Goal: Task Accomplishment & Management: Manage account settings

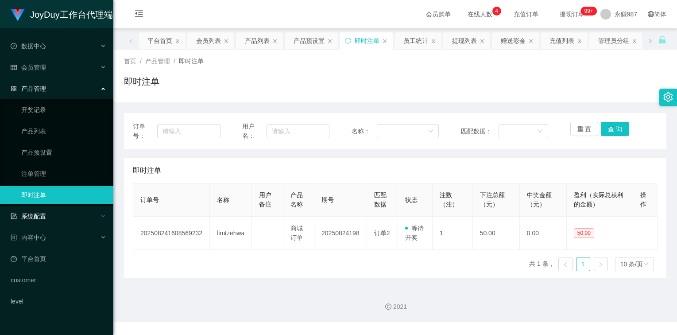
click at [40, 210] on div "系统配置" at bounding box center [56, 216] width 113 height 18
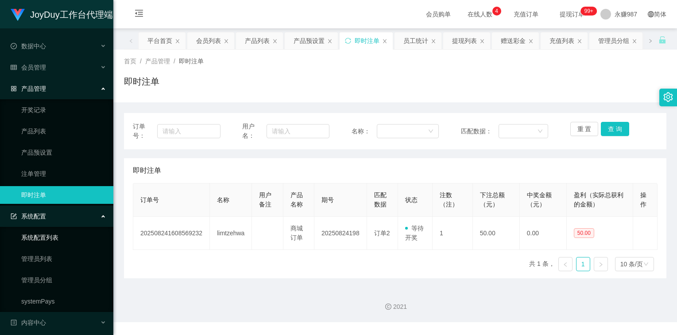
click at [49, 239] on link "系统配置列表" at bounding box center [63, 238] width 85 height 18
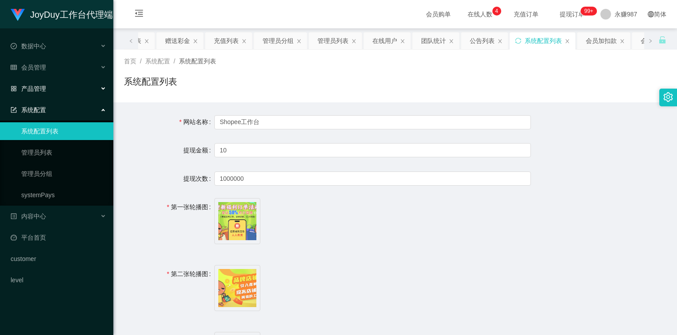
click at [42, 89] on span "产品管理" at bounding box center [28, 88] width 35 height 7
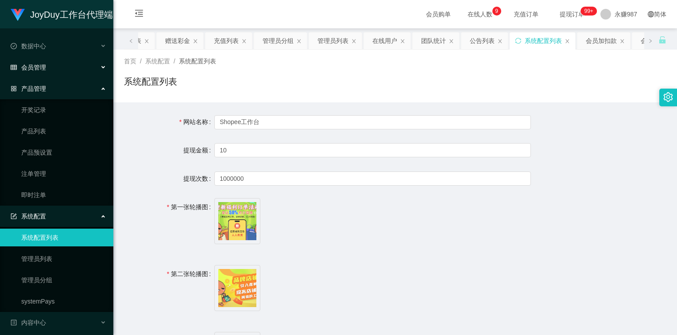
click at [46, 68] on span "会员管理" at bounding box center [28, 67] width 35 height 7
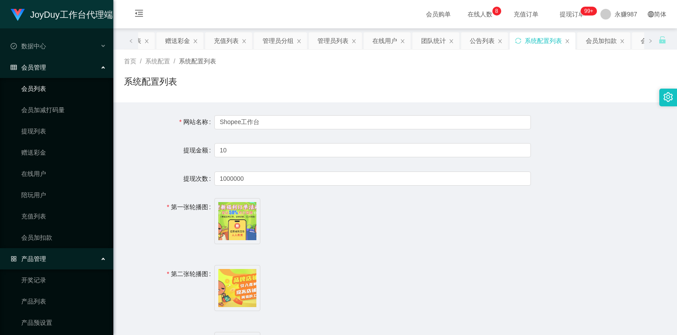
click at [54, 91] on link "会员列表" at bounding box center [63, 89] width 85 height 18
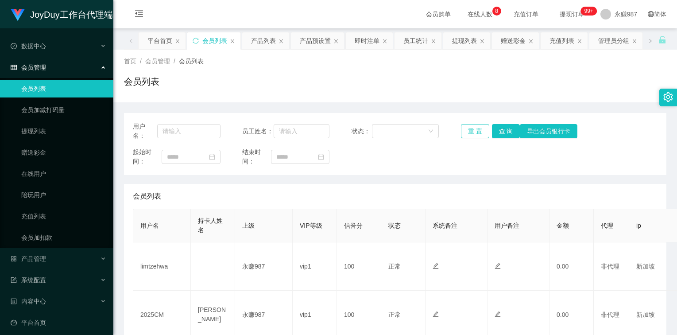
click at [474, 129] on button "重 置" at bounding box center [475, 131] width 28 height 14
click at [474, 129] on div "重 置 查 询 导出会员银行卡" at bounding box center [505, 131] width 88 height 14
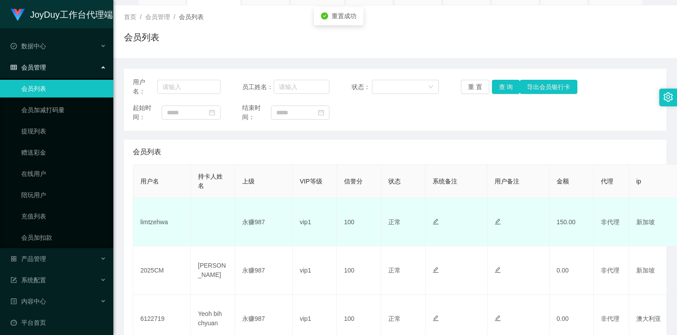
click at [153, 216] on td "limtzehwa" at bounding box center [162, 222] width 58 height 48
click at [160, 221] on td "limtzehwa" at bounding box center [162, 222] width 58 height 48
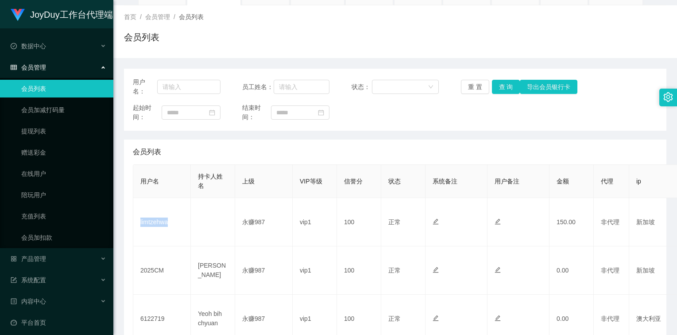
copy td "limtzehwa"
click at [47, 130] on link "提现列表" at bounding box center [63, 131] width 85 height 18
